Goal: Information Seeking & Learning: Learn about a topic

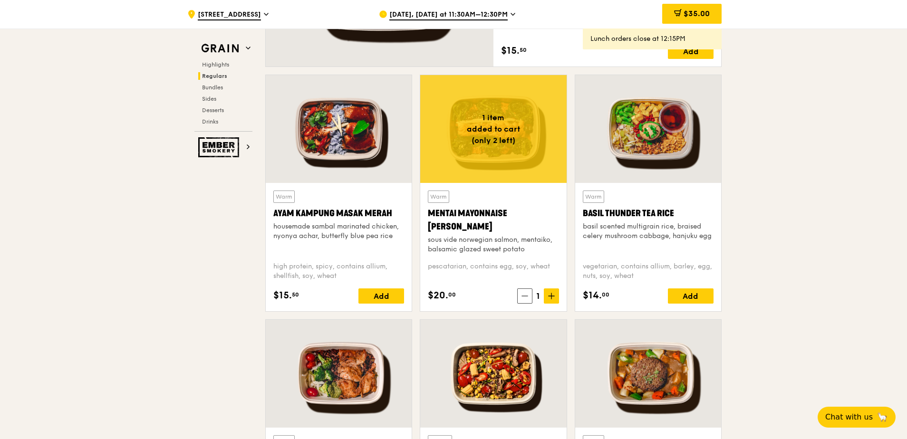
scroll to position [798, 0]
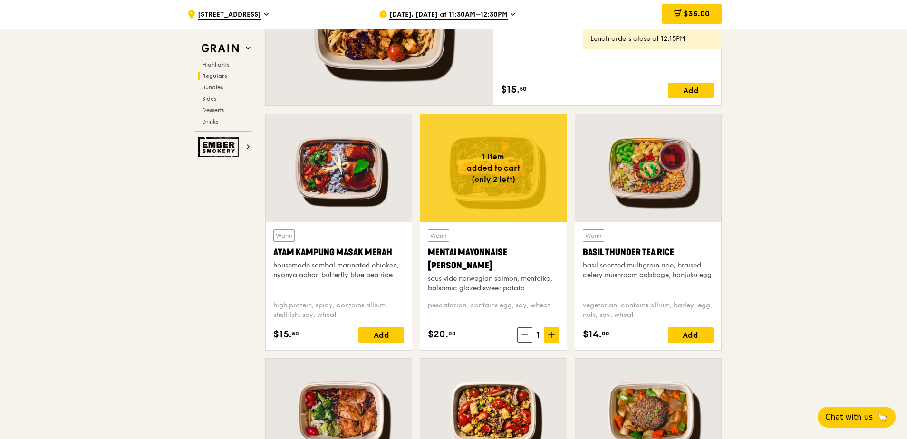
scroll to position [751, 0]
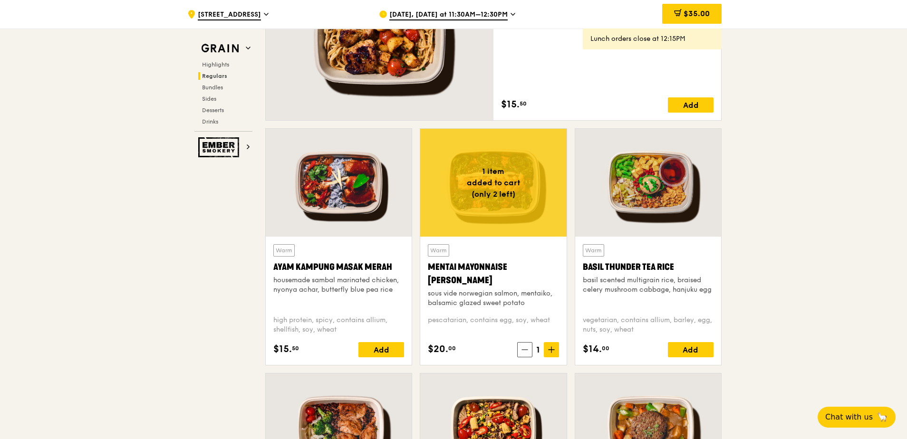
click at [458, 263] on div "Mentai Mayonnaise [PERSON_NAME]" at bounding box center [493, 273] width 131 height 27
click at [372, 215] on div at bounding box center [339, 183] width 146 height 108
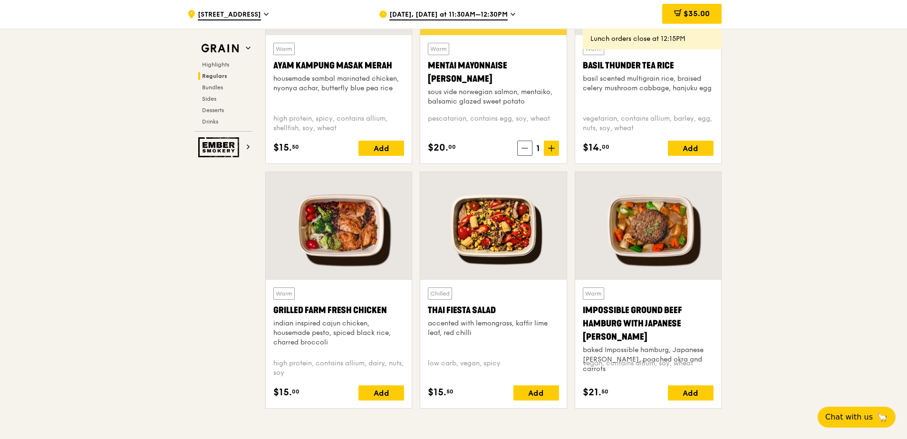
scroll to position [988, 0]
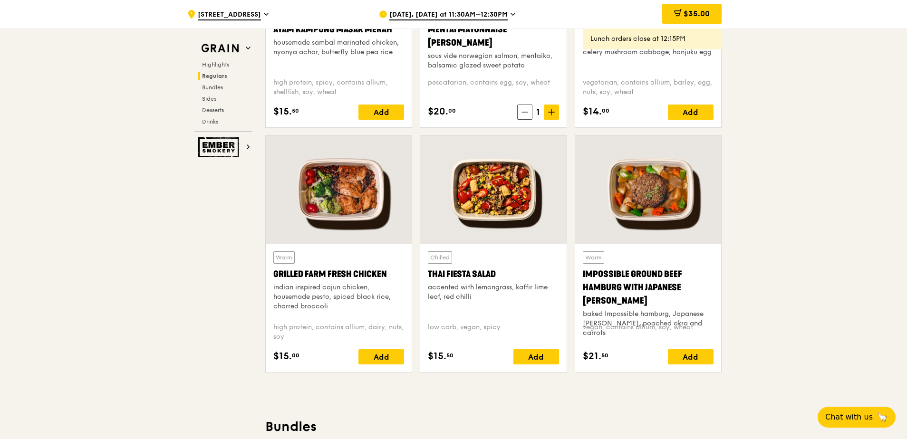
click at [494, 216] on div at bounding box center [493, 190] width 146 height 108
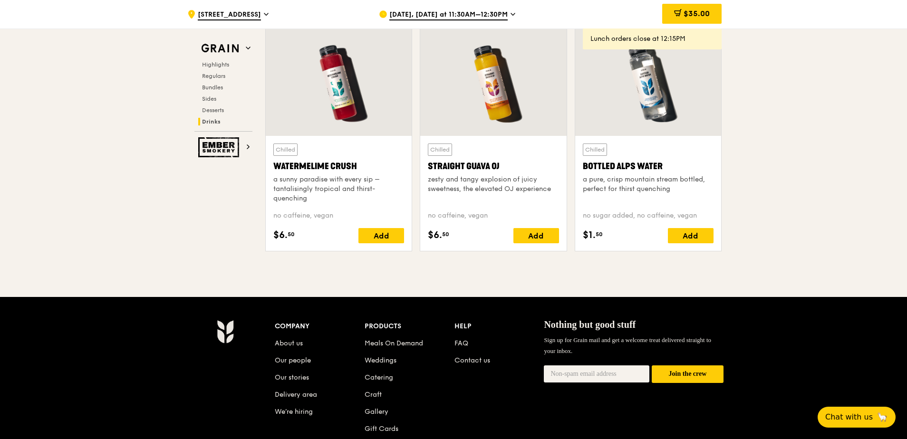
scroll to position [3921, 0]
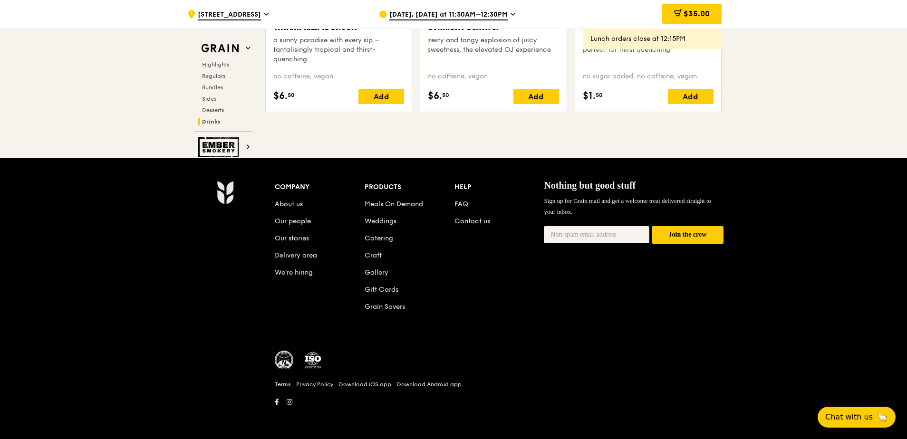
click at [468, 202] on li "FAQ" at bounding box center [499, 202] width 90 height 17
click at [459, 205] on link "FAQ" at bounding box center [461, 204] width 14 height 8
